Goal: Information Seeking & Learning: Learn about a topic

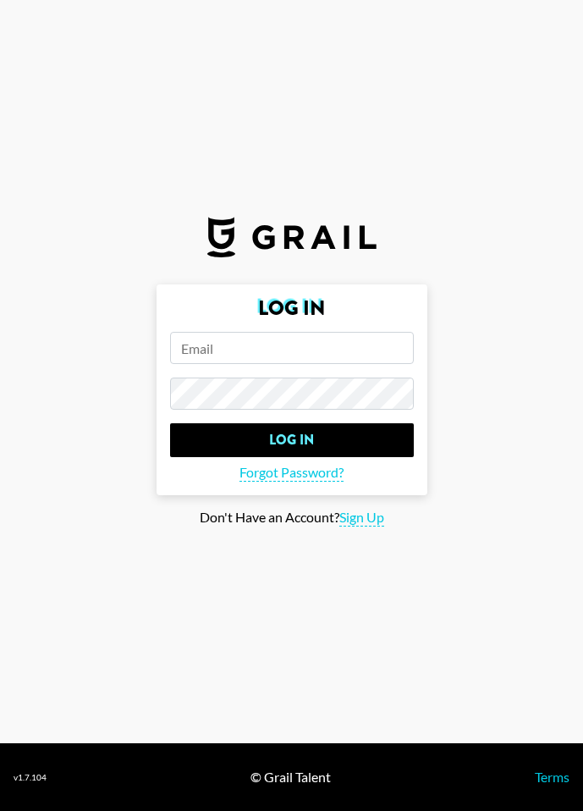
click at [268, 343] on input "email" at bounding box center [292, 348] width 244 height 32
type input "[PERSON_NAME][EMAIL_ADDRESS][DOMAIN_NAME]"
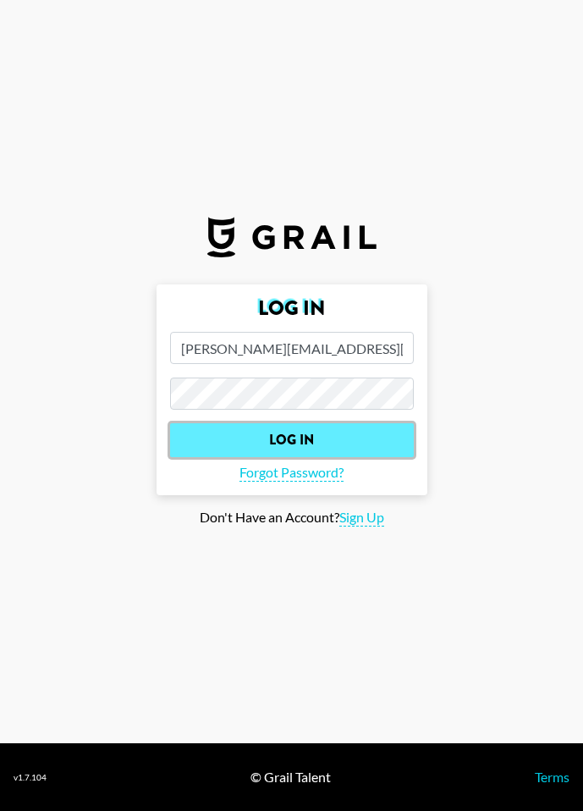
click at [283, 444] on input "Log In" at bounding box center [292, 440] width 244 height 34
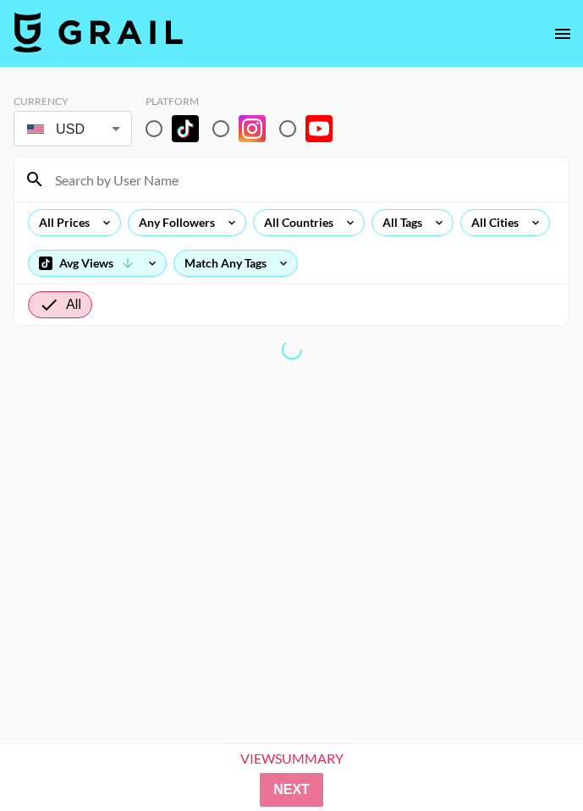
click at [150, 124] on input "radio" at bounding box center [154, 129] width 36 height 36
radio input "true"
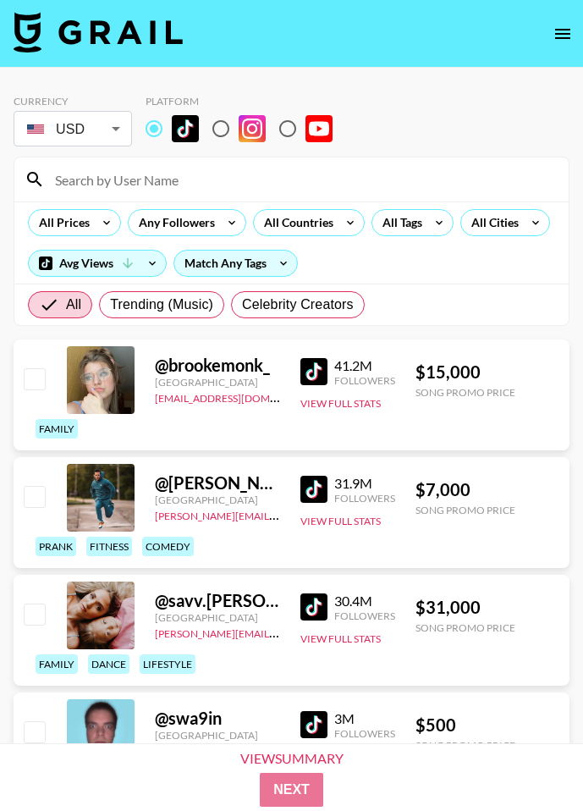
click at [123, 183] on input at bounding box center [302, 179] width 514 height 27
click at [422, 87] on section "Currency USD USD ​ Platform All Prices Any Followers All Countries All Tags All…" at bounding box center [292, 203] width 556 height 245
click at [179, 214] on div "Any Followers" at bounding box center [174, 222] width 90 height 25
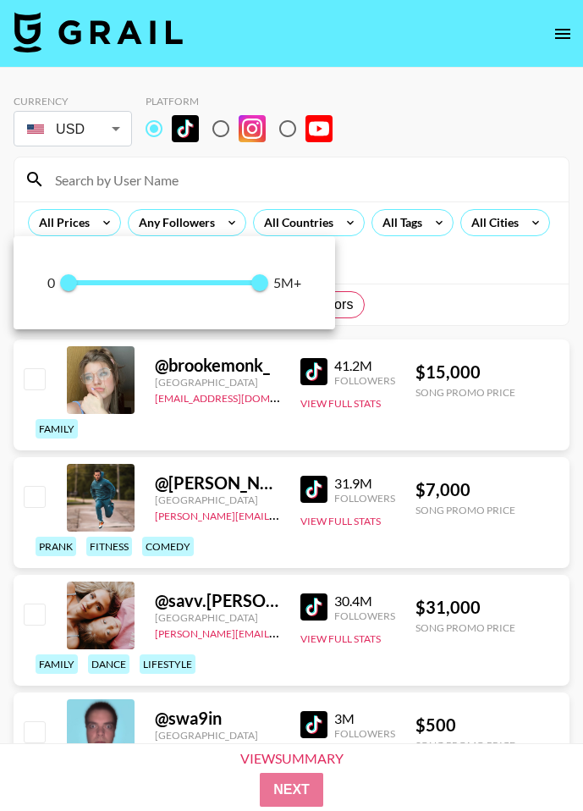
click at [434, 80] on div at bounding box center [291, 405] width 583 height 811
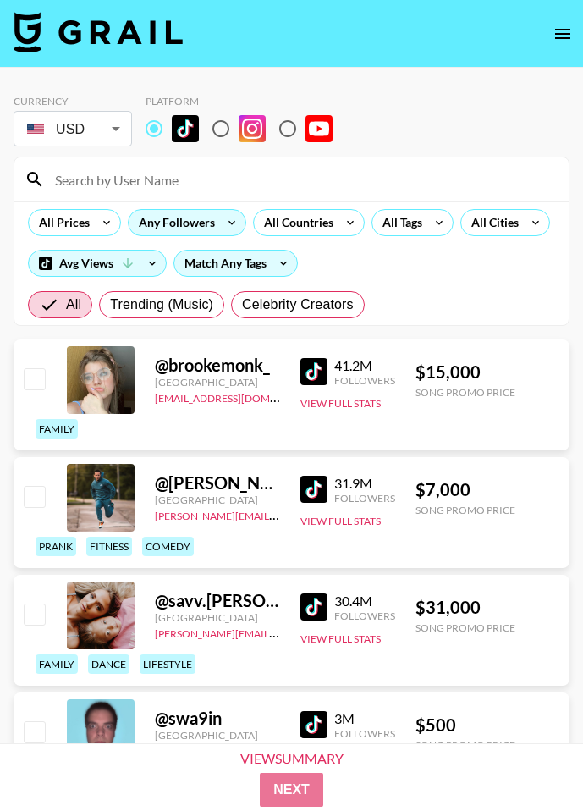
click at [233, 232] on icon at bounding box center [231, 222] width 27 height 25
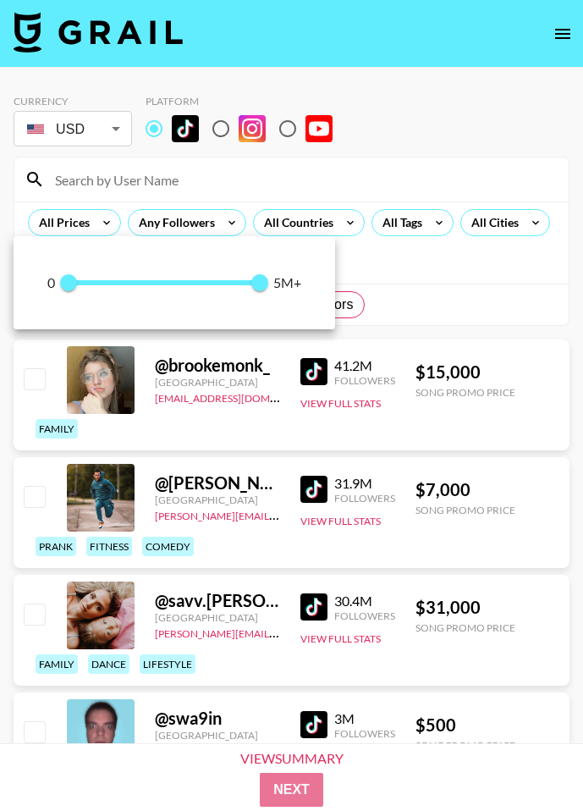
click at [136, 287] on span "0 5,000,000" at bounding box center [164, 282] width 191 height 25
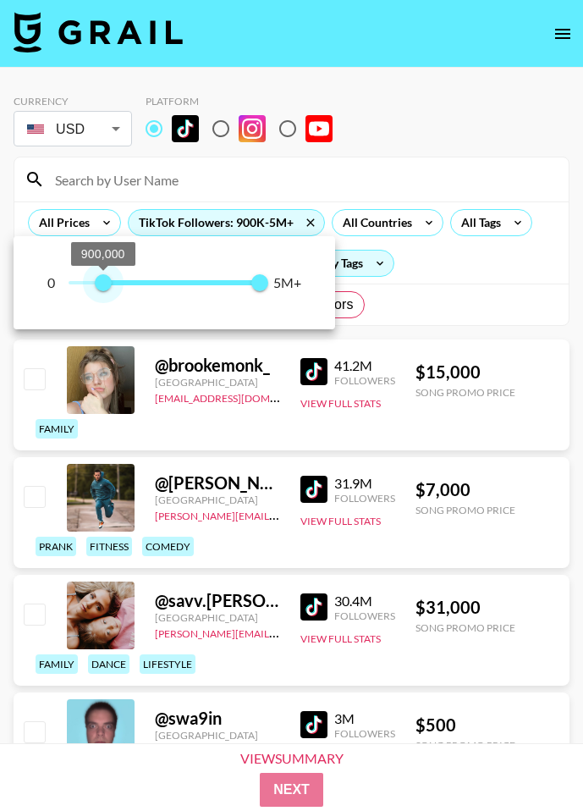
type input "0"
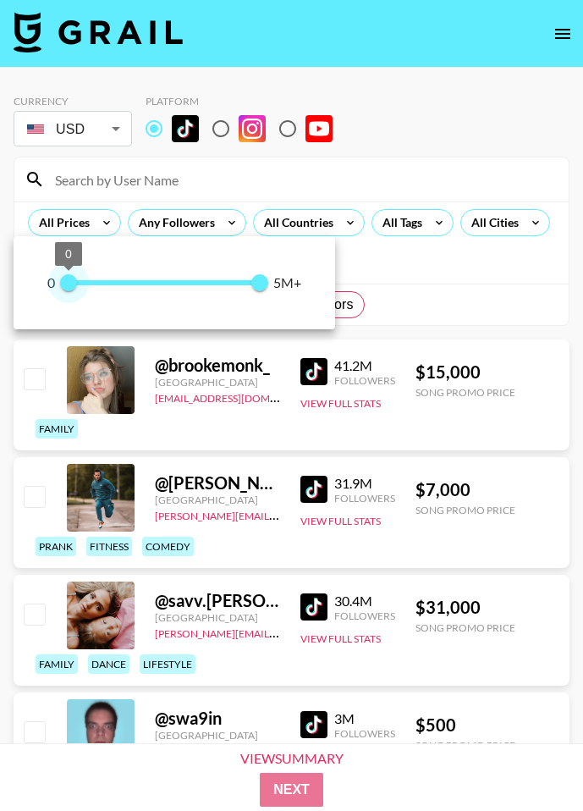
drag, startPoint x: 136, startPoint y: 287, endPoint x: 19, endPoint y: 292, distance: 116.9
click at [19, 292] on div "0 0 5,000,000 5M+" at bounding box center [175, 282] width 322 height 93
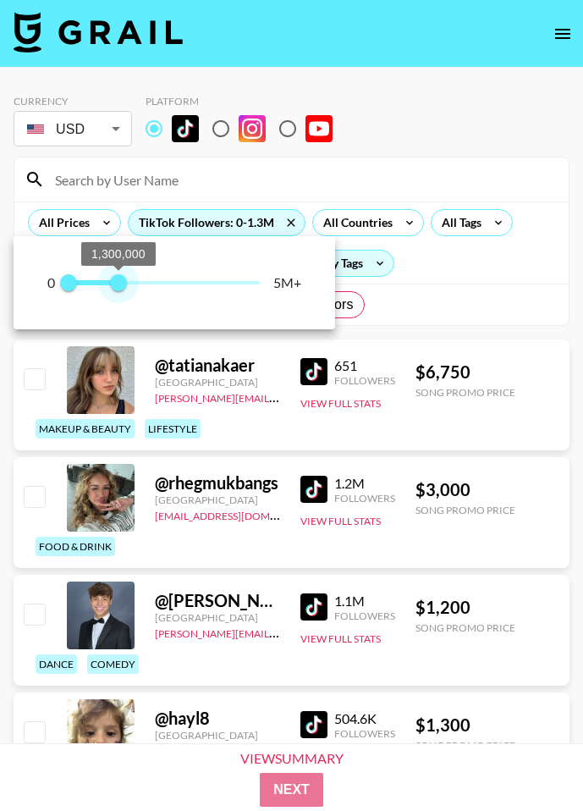
type input "1300000"
drag, startPoint x: 266, startPoint y: 279, endPoint x: 118, endPoint y: 294, distance: 147.9
click at [118, 291] on span "1,300,000" at bounding box center [118, 282] width 17 height 17
click at [431, 120] on div at bounding box center [291, 405] width 583 height 811
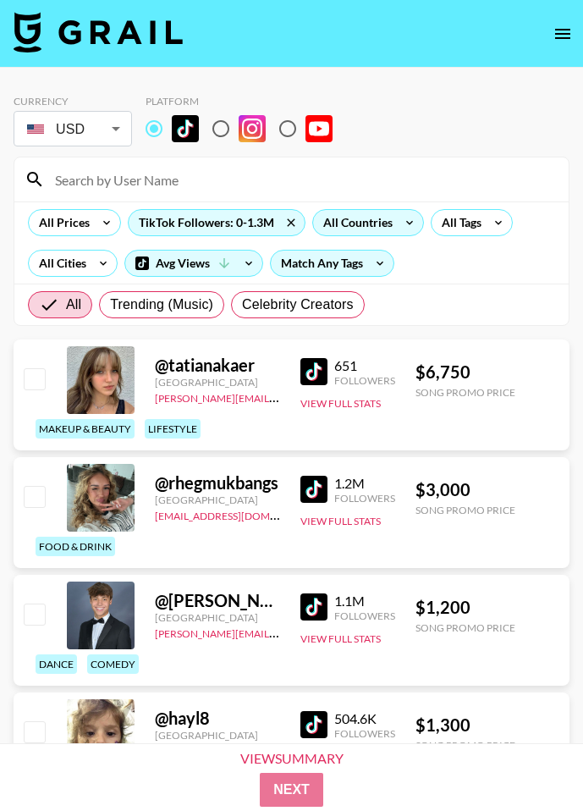
click at [391, 220] on div "All Countries" at bounding box center [354, 222] width 83 height 25
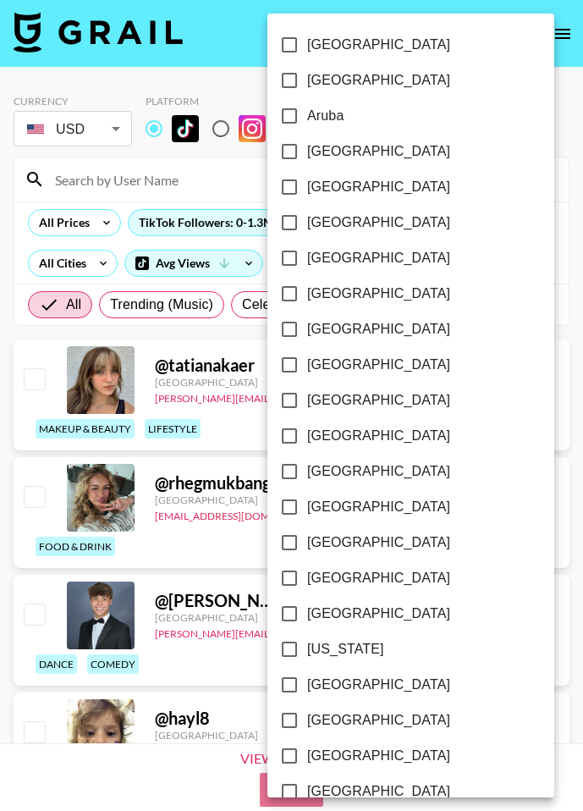
scroll to position [1163, 0]
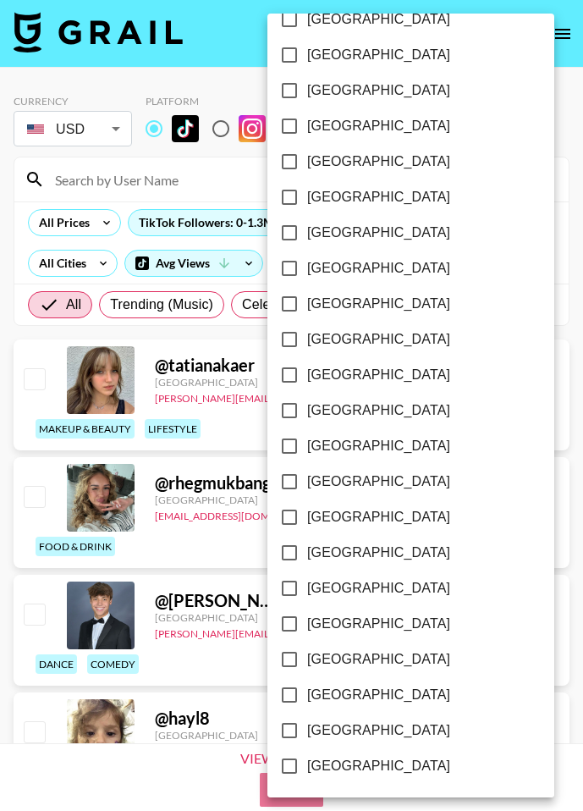
click at [339, 724] on span "[GEOGRAPHIC_DATA]" at bounding box center [378, 730] width 143 height 20
click at [307, 724] on input "[GEOGRAPHIC_DATA]" at bounding box center [290, 730] width 36 height 36
checkbox input "true"
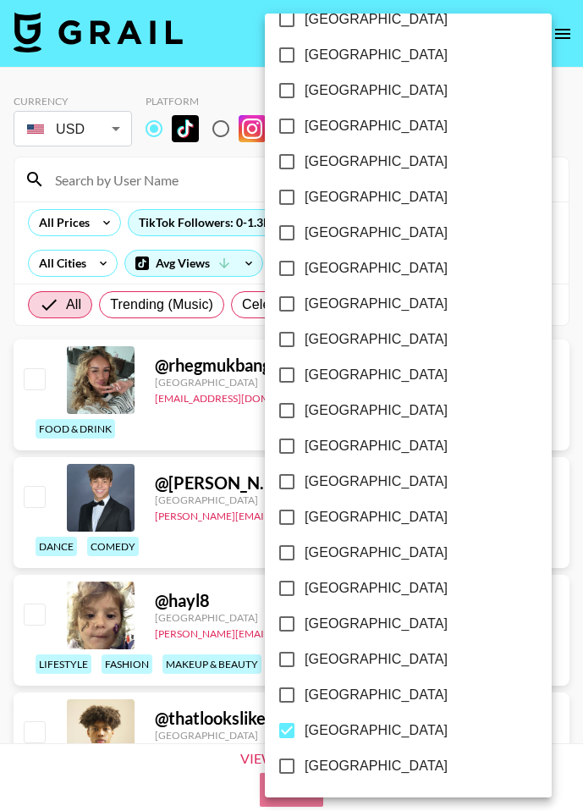
click at [518, 84] on div at bounding box center [291, 405] width 583 height 811
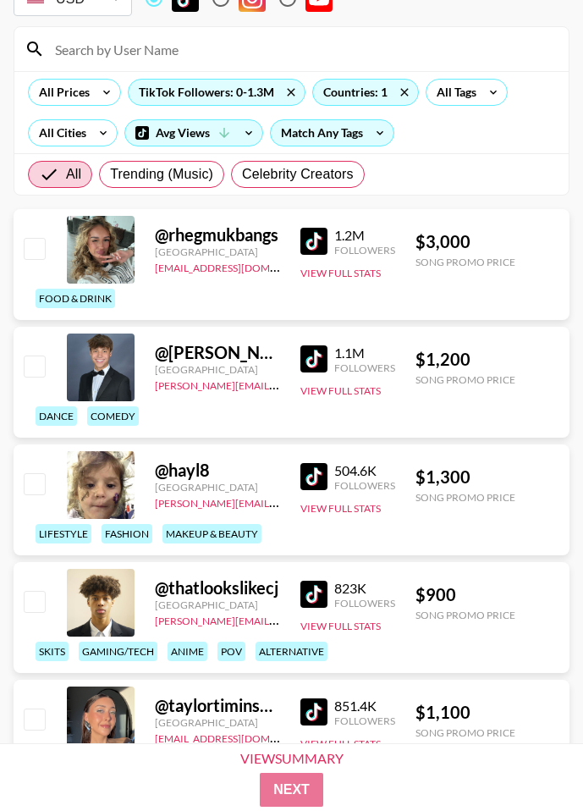
scroll to position [0, 0]
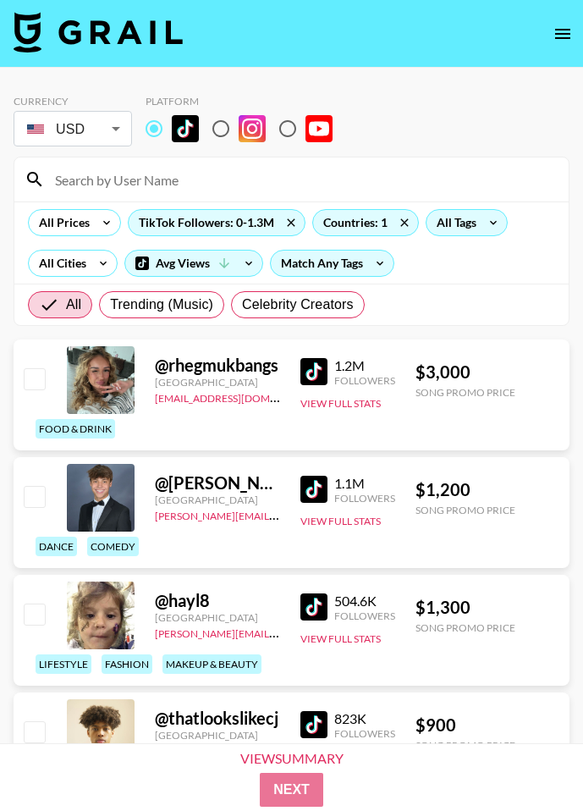
click at [464, 227] on div "All Tags" at bounding box center [452, 222] width 53 height 25
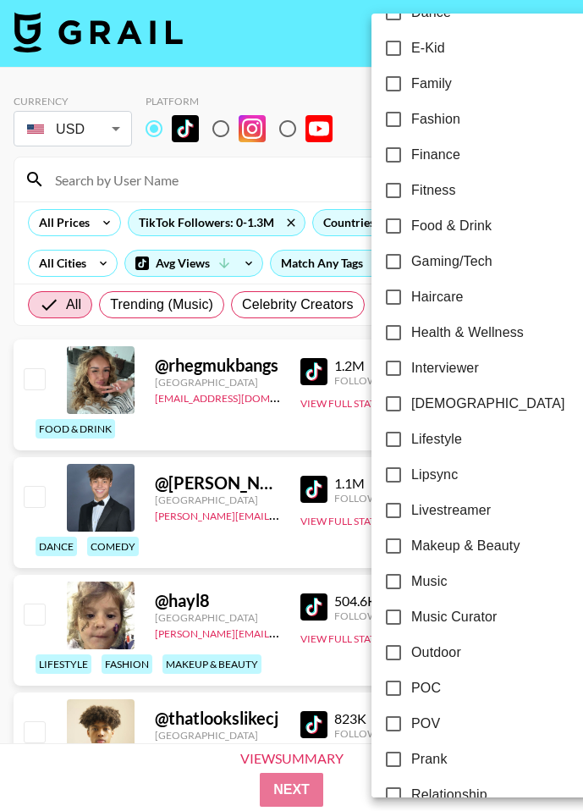
scroll to position [807, 0]
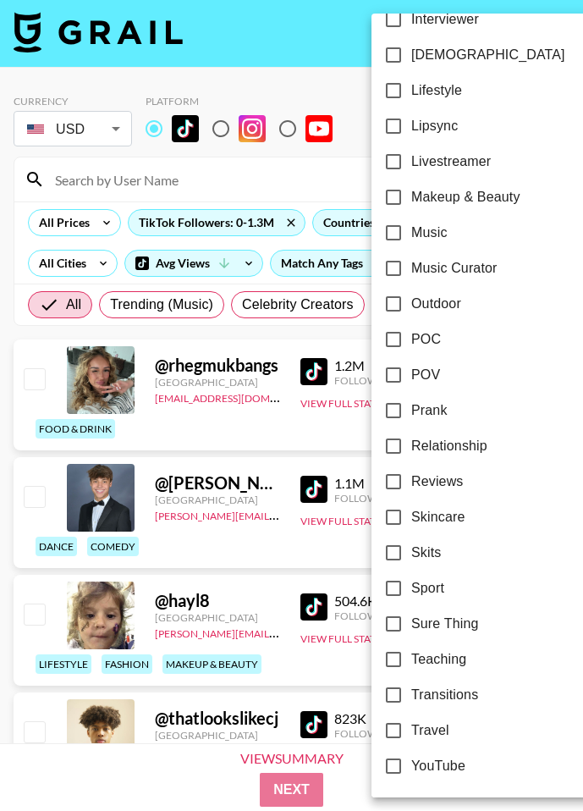
click at [420, 133] on span "Lipsync" at bounding box center [434, 126] width 47 height 20
click at [411, 133] on input "Lipsync" at bounding box center [394, 126] width 36 height 36
checkbox input "true"
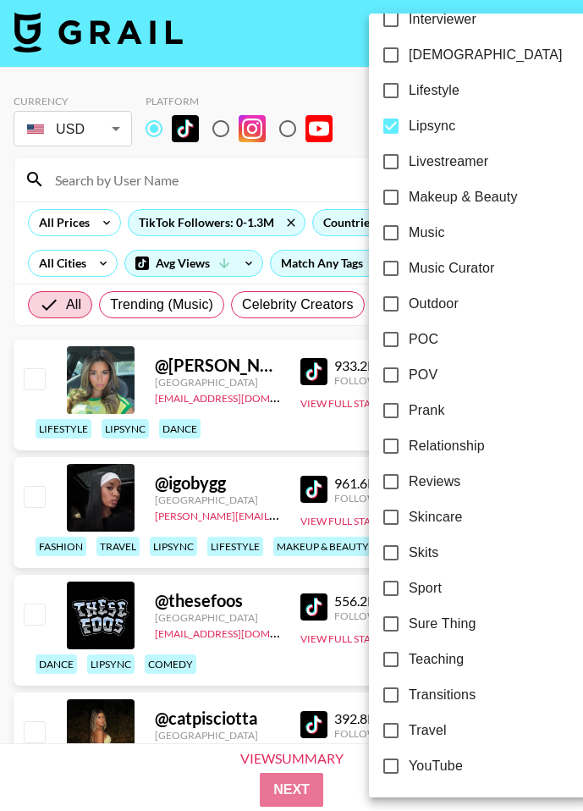
click at [298, 85] on div at bounding box center [291, 405] width 583 height 811
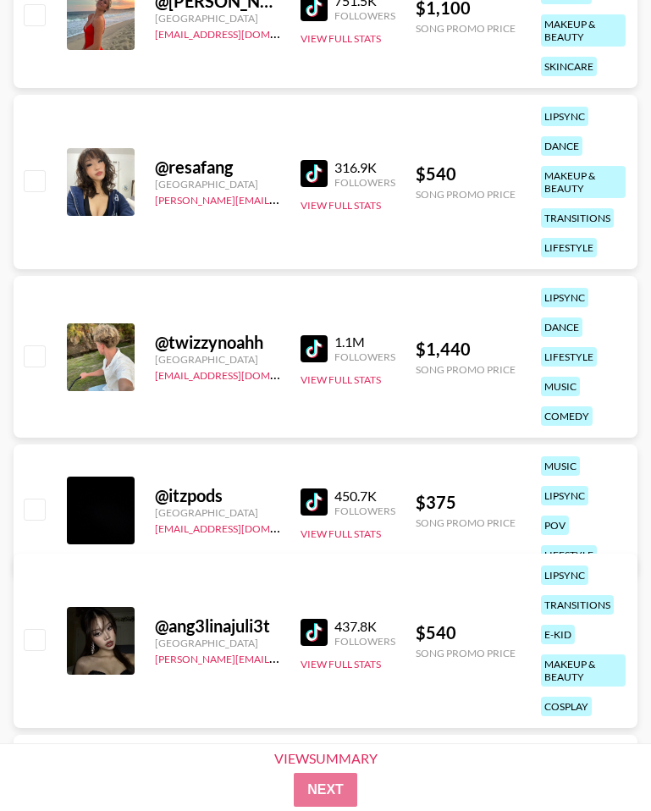
scroll to position [2053, 0]
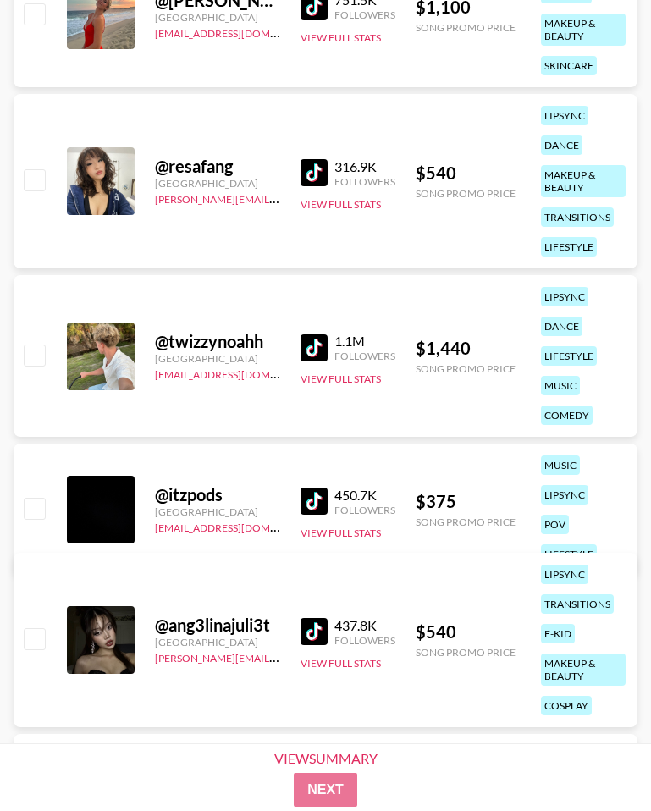
click at [312, 163] on img at bounding box center [313, 172] width 27 height 27
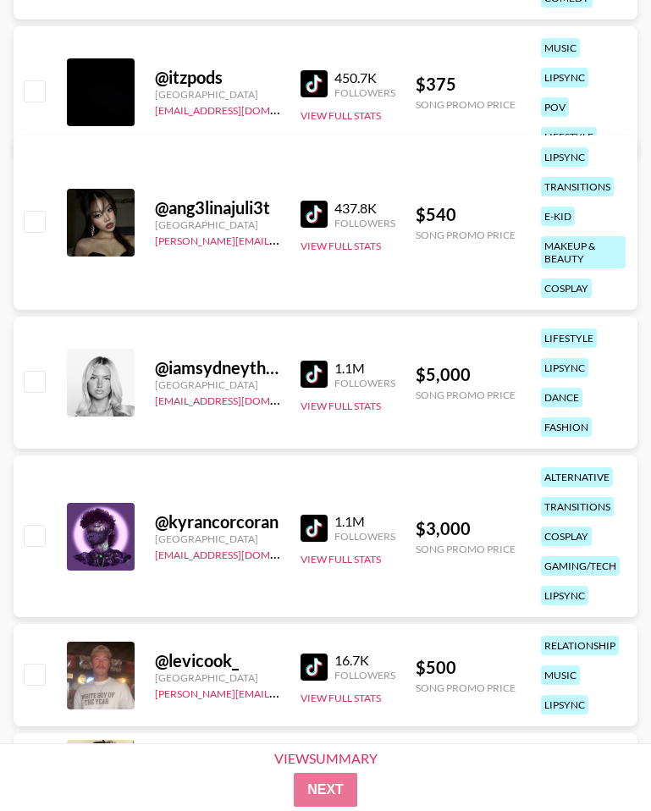
scroll to position [2489, 0]
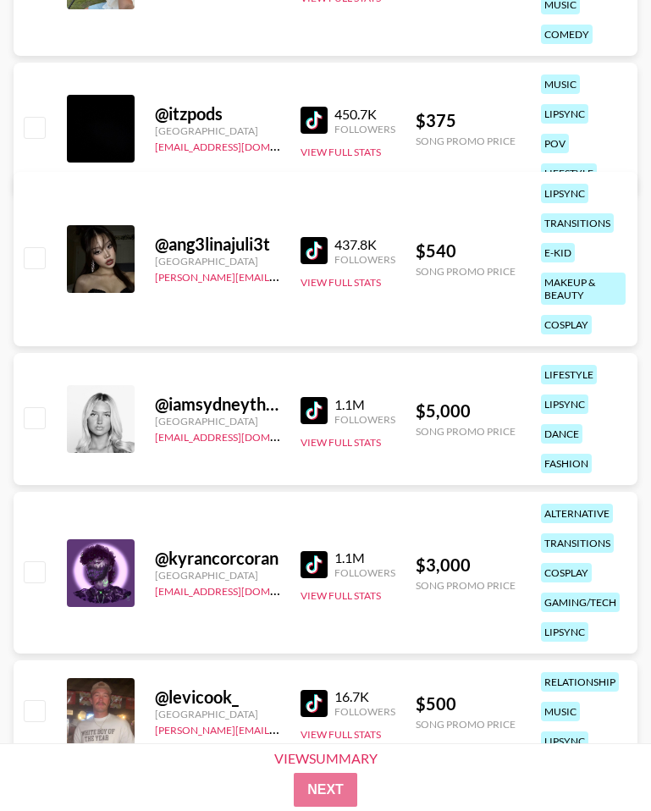
click at [302, 107] on img at bounding box center [313, 120] width 27 height 27
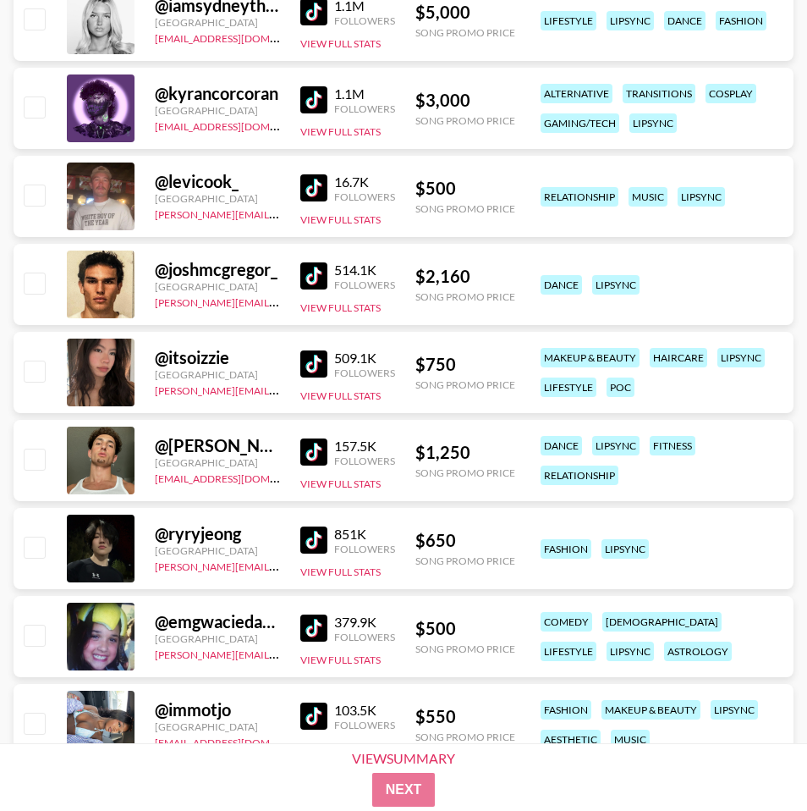
scroll to position [1951, 0]
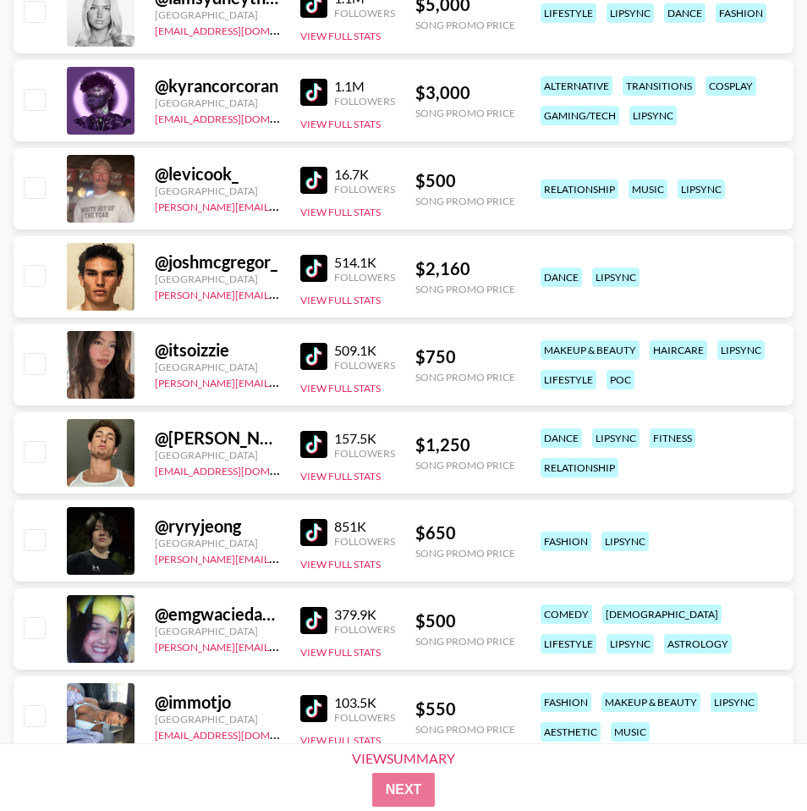
click at [314, 344] on img at bounding box center [313, 356] width 27 height 27
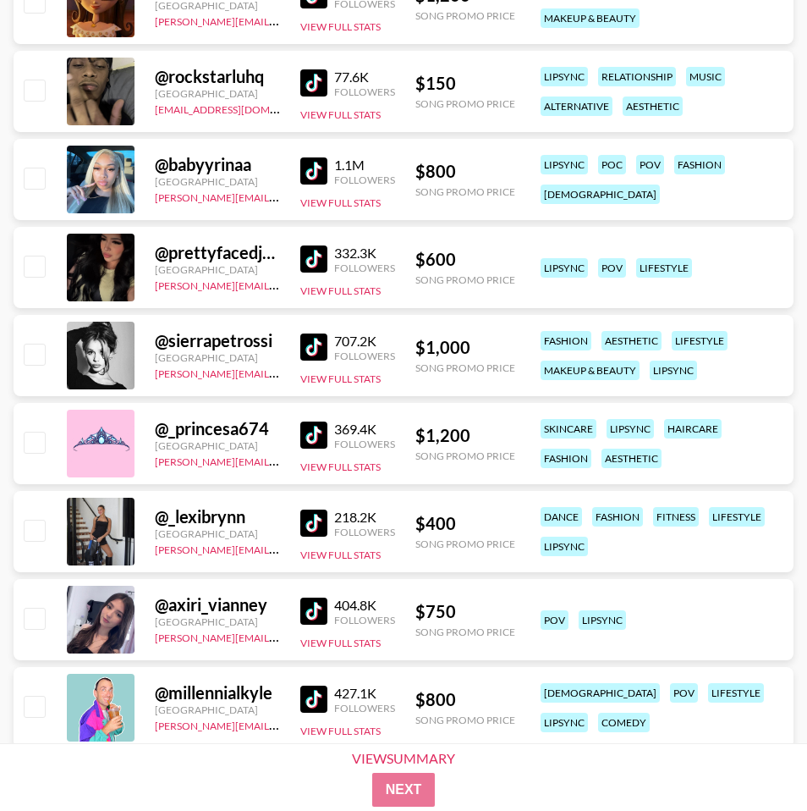
scroll to position [3017, 0]
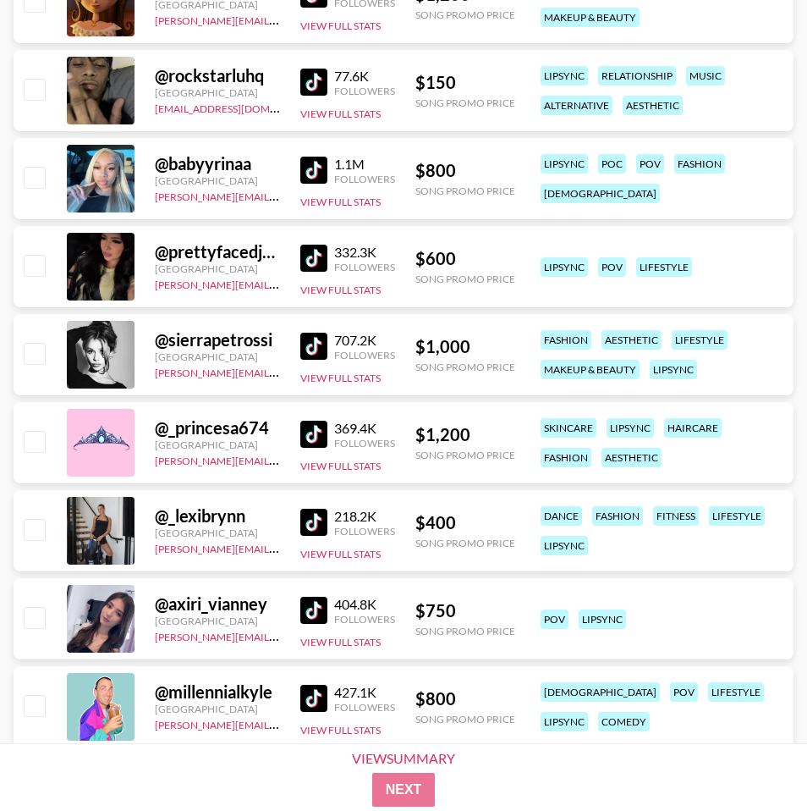
click at [310, 256] on img at bounding box center [313, 258] width 27 height 27
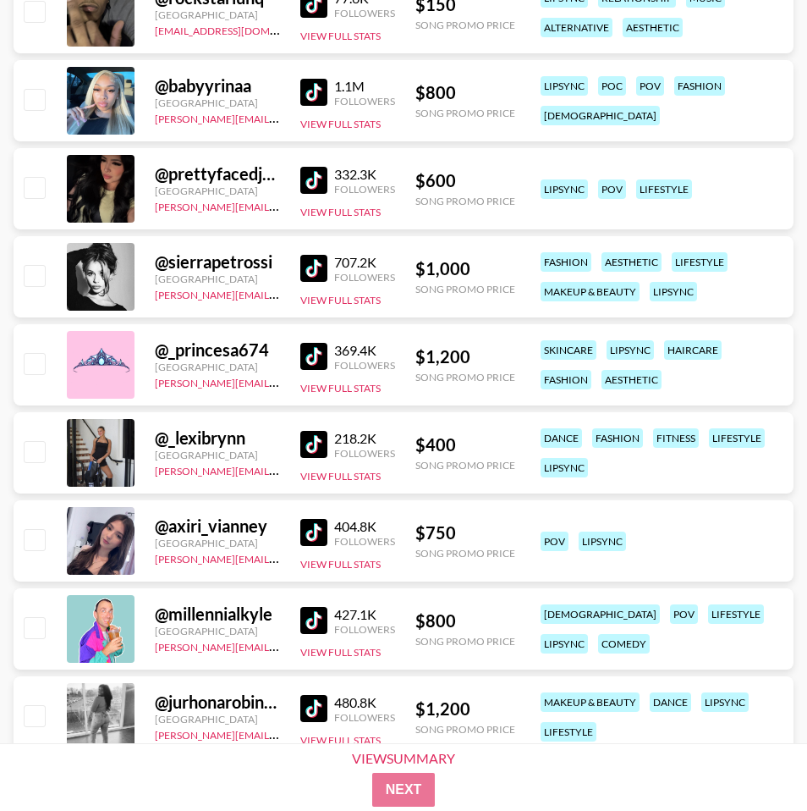
scroll to position [3096, 0]
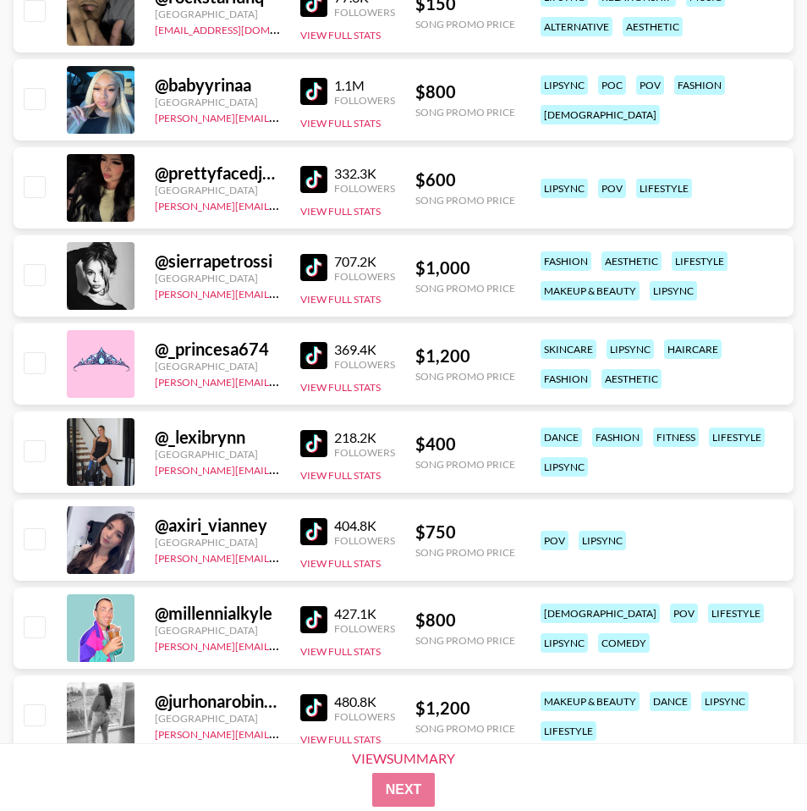
click at [327, 447] on img at bounding box center [313, 443] width 27 height 27
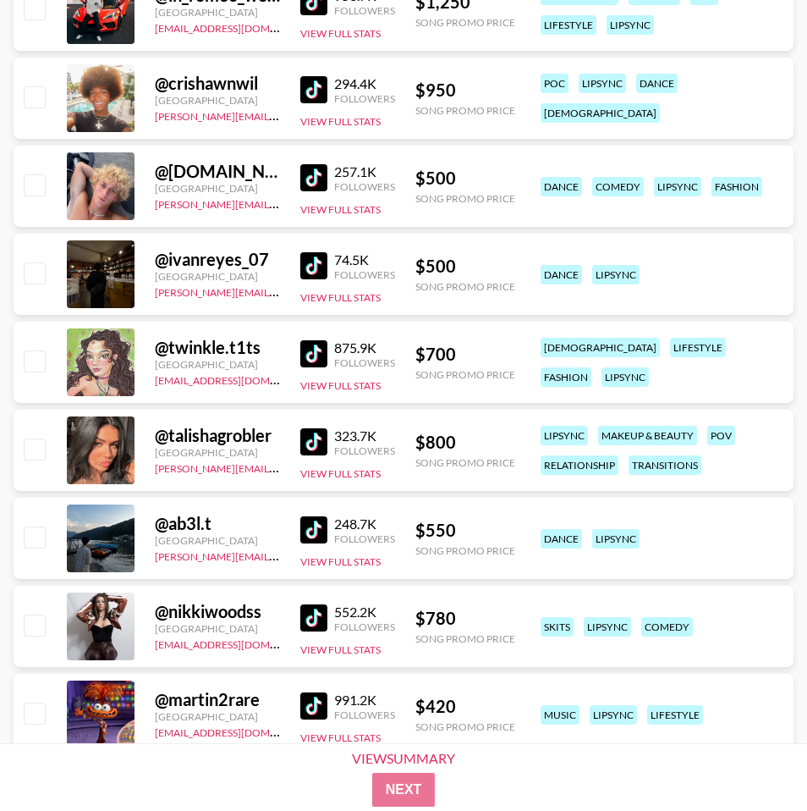
scroll to position [3985, 0]
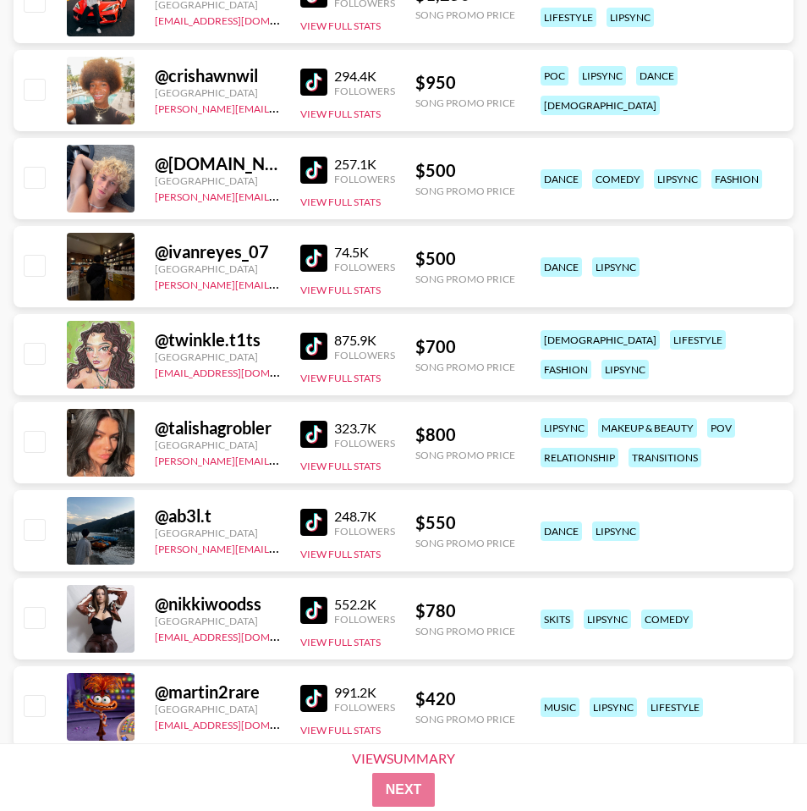
click at [310, 333] on img at bounding box center [313, 346] width 27 height 27
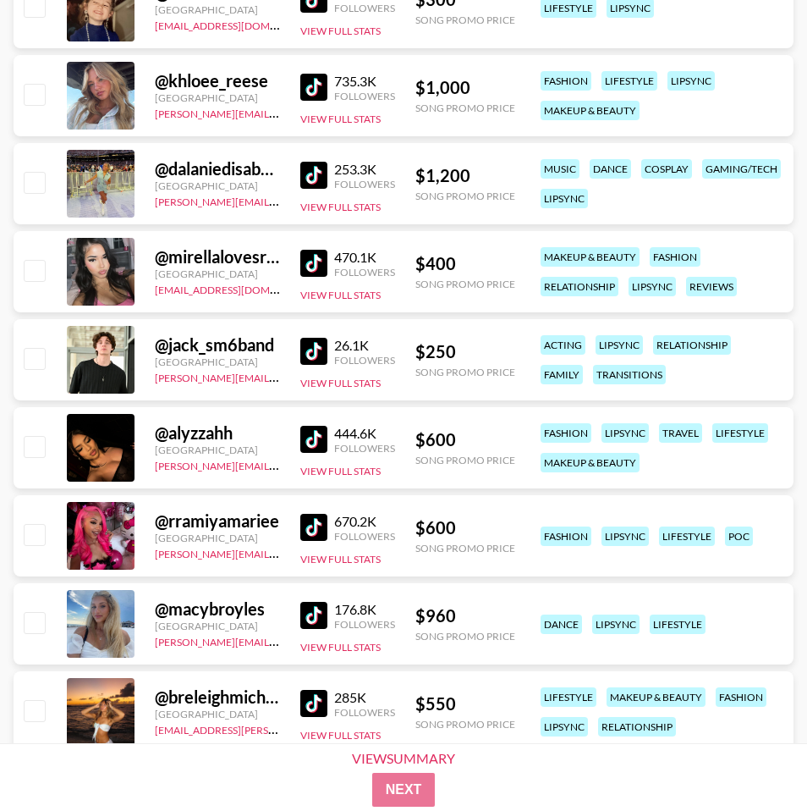
scroll to position [5787, 0]
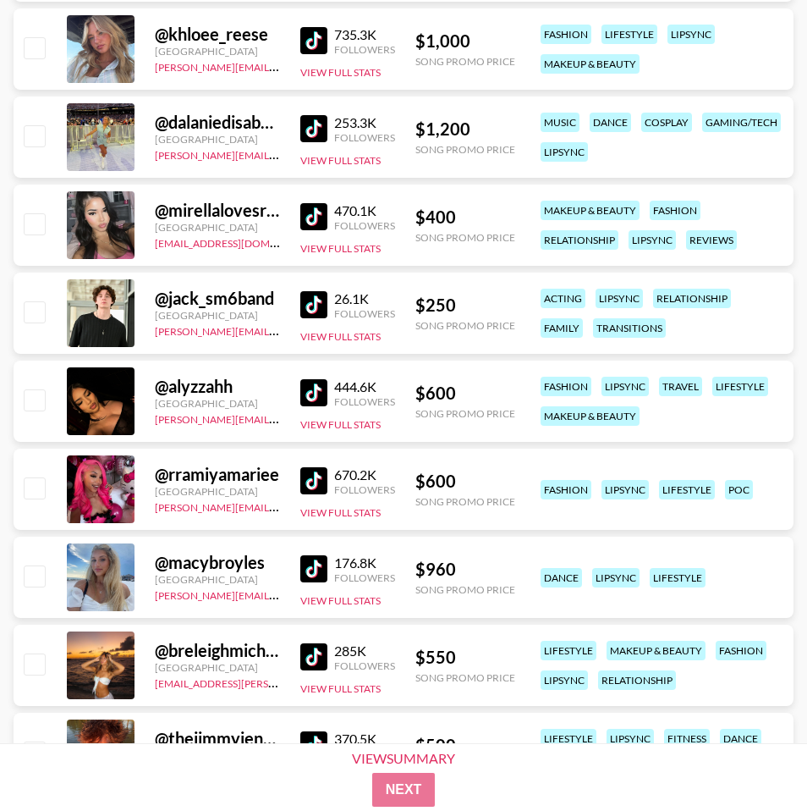
click at [326, 574] on img at bounding box center [313, 568] width 27 height 27
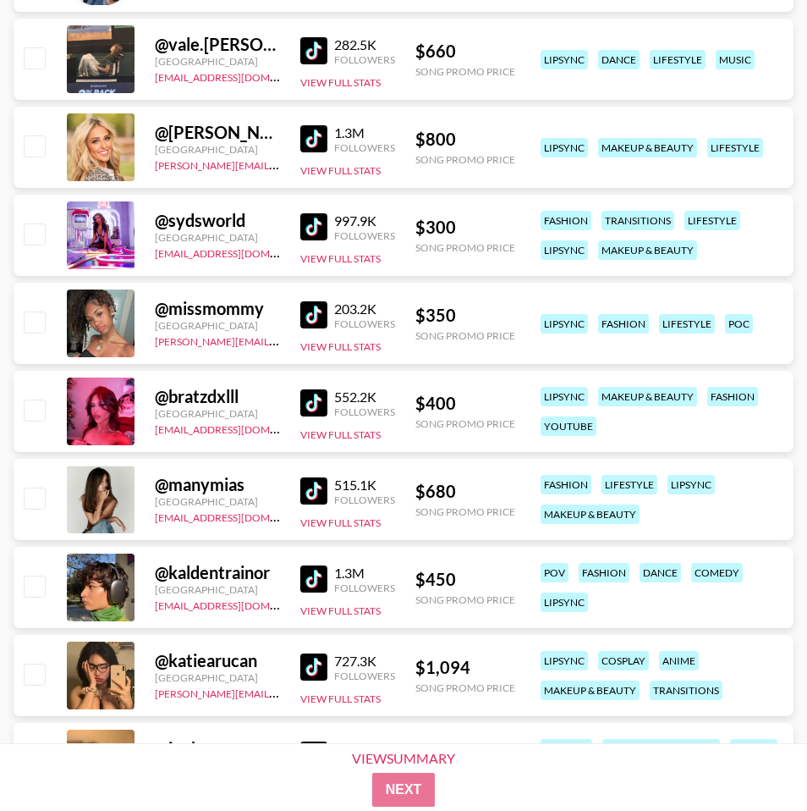
scroll to position [6929, 0]
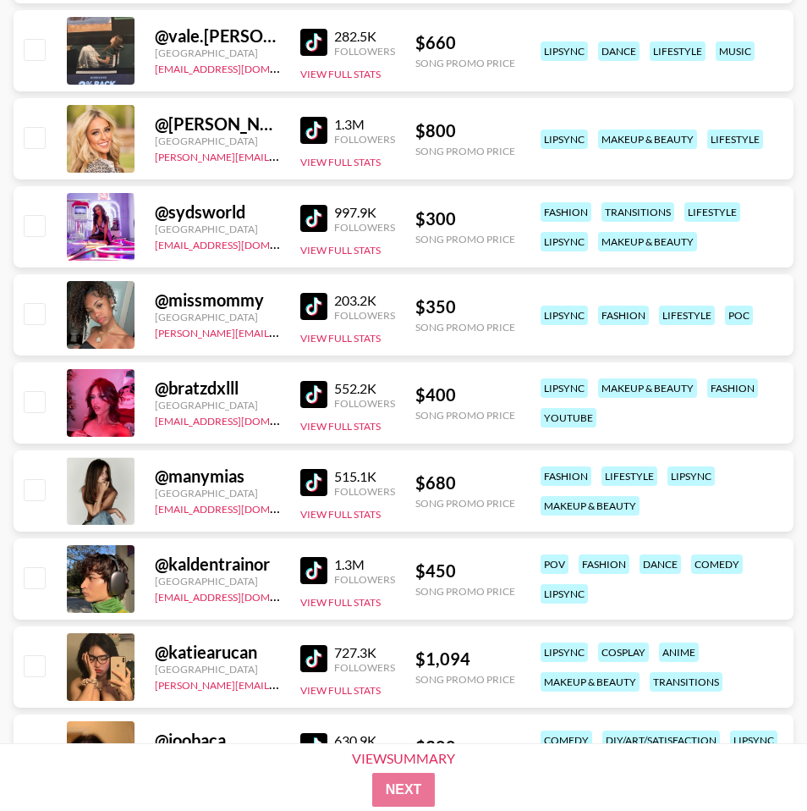
click at [322, 305] on img at bounding box center [313, 306] width 27 height 27
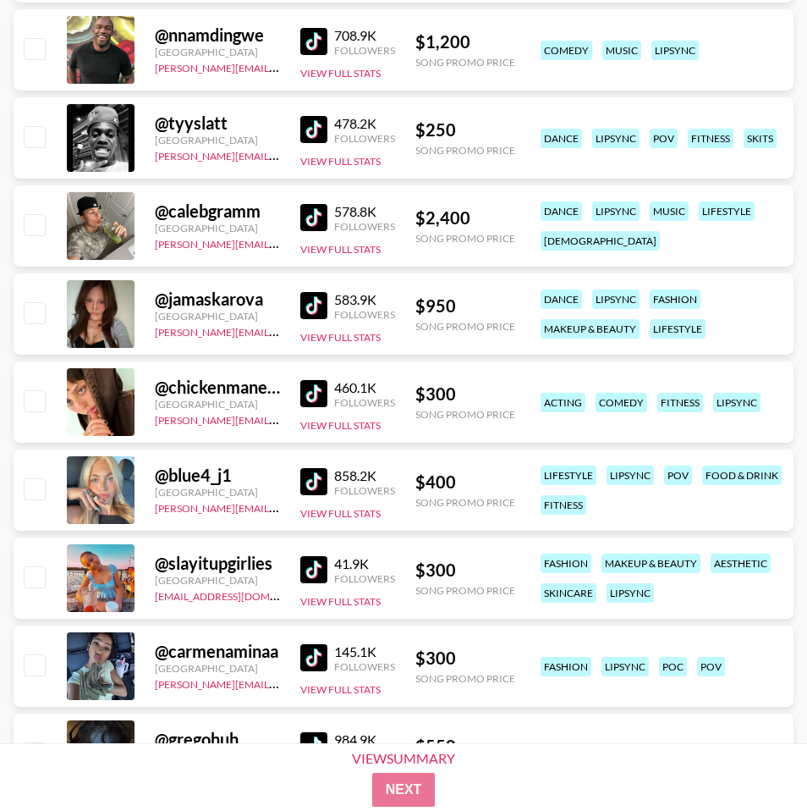
scroll to position [9524, 0]
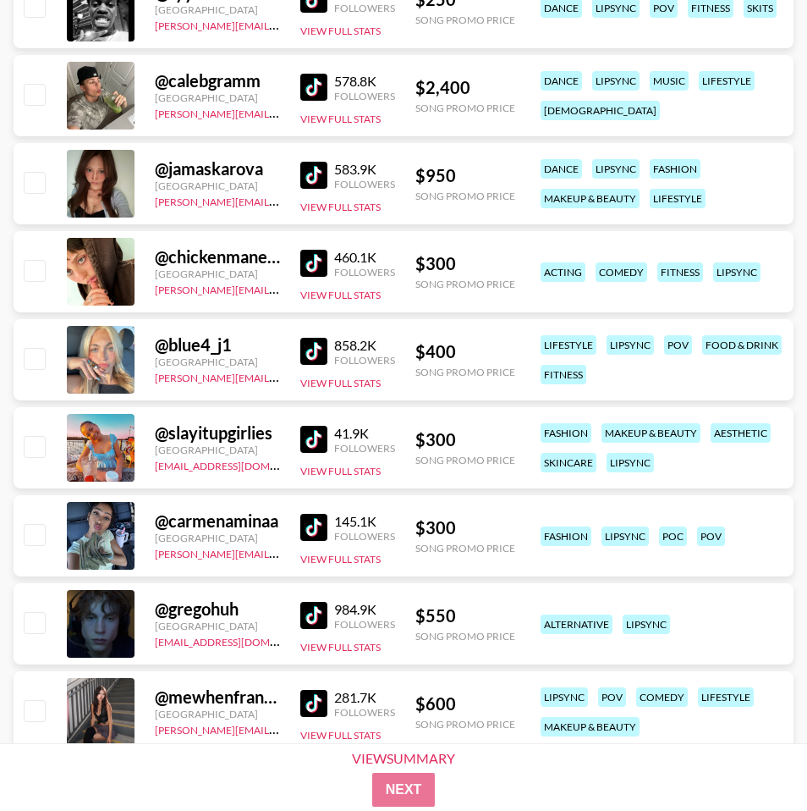
click at [311, 352] on img at bounding box center [313, 351] width 27 height 27
